Goal: Transaction & Acquisition: Purchase product/service

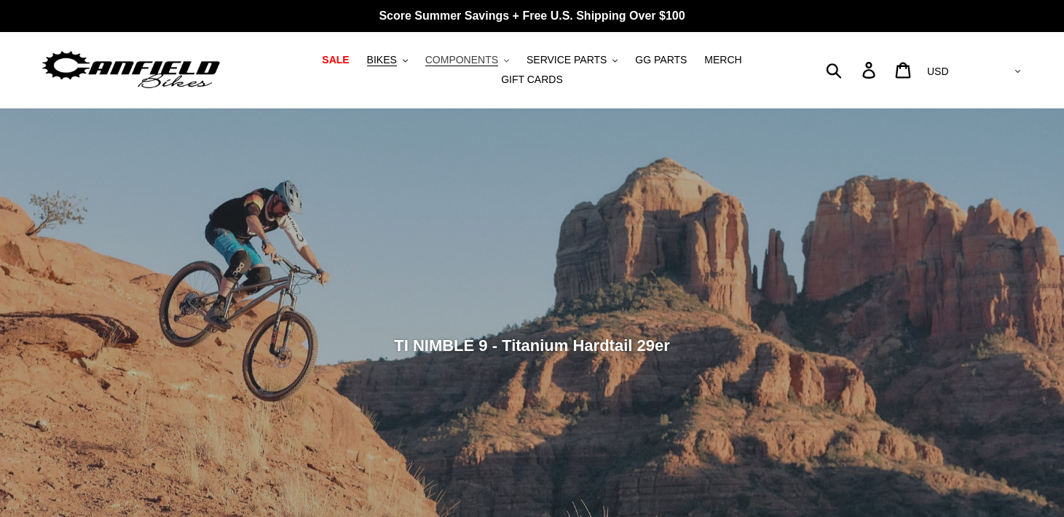
click at [459, 60] on span "COMPONENTS" at bounding box center [461, 60] width 73 height 12
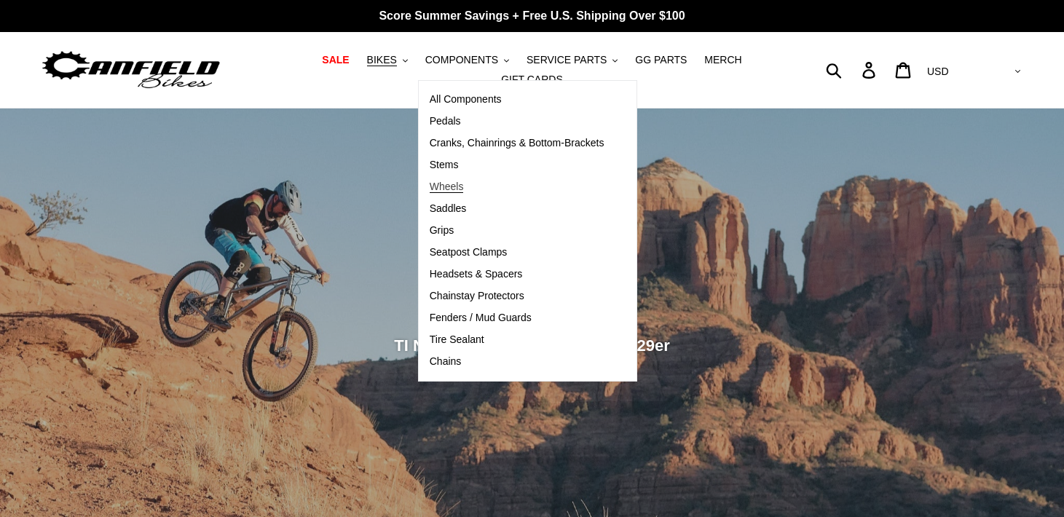
click at [462, 182] on span "Wheels" at bounding box center [447, 187] width 34 height 12
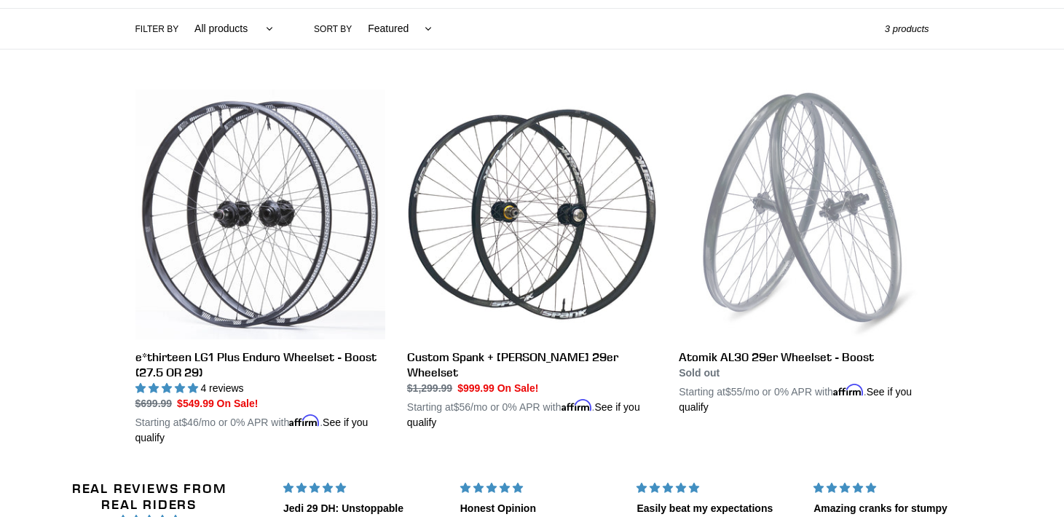
scroll to position [343, 0]
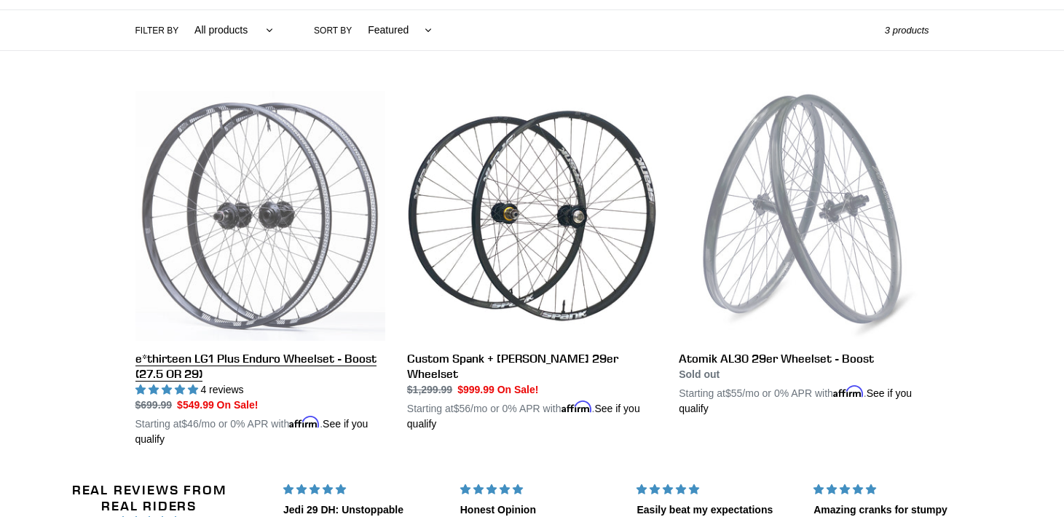
click at [319, 298] on link "e*thirteen LG1 Plus Enduro Wheelset - Boost (27.5 OR 29)" at bounding box center [260, 269] width 250 height 356
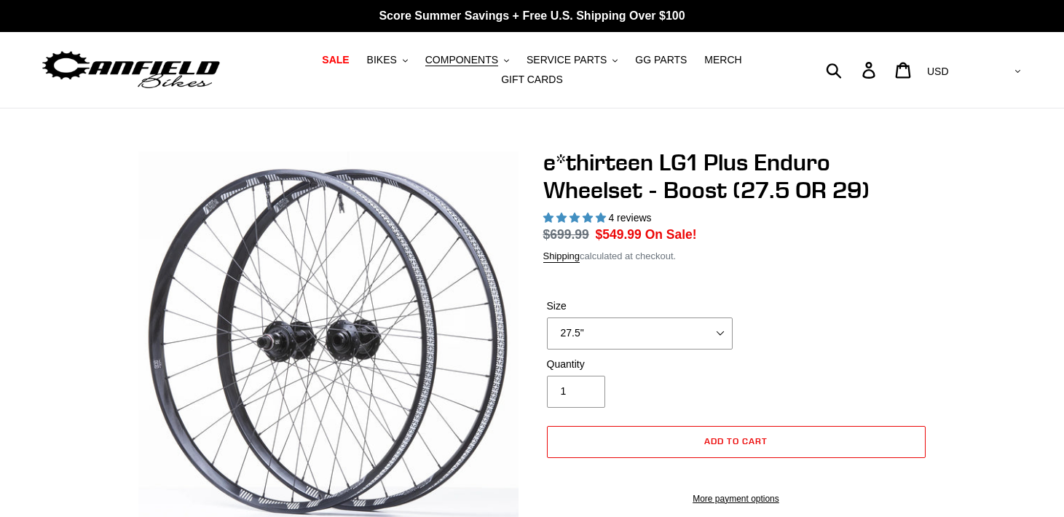
select select "highest-rating"
